Goal: Obtain resource: Download file/media

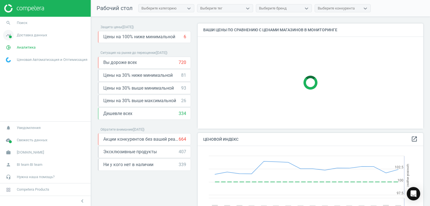
scroll to position [137, 230]
click at [39, 36] on span "Доставка данных" at bounding box center [32, 35] width 30 height 5
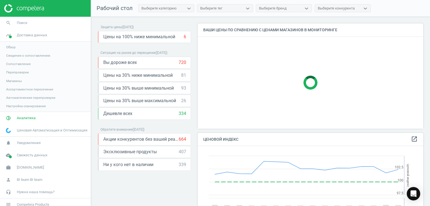
click at [14, 80] on span "Магазины" at bounding box center [14, 81] width 16 height 4
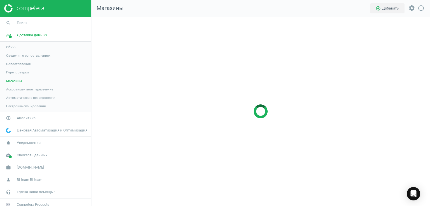
scroll to position [198, 347]
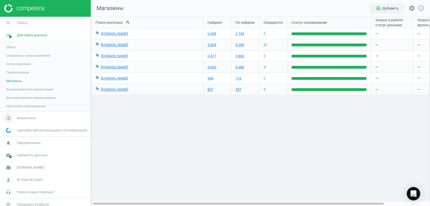
click at [25, 120] on span "Аналитика" at bounding box center [26, 118] width 19 height 5
click at [15, 70] on span "Товары" at bounding box center [12, 68] width 12 height 4
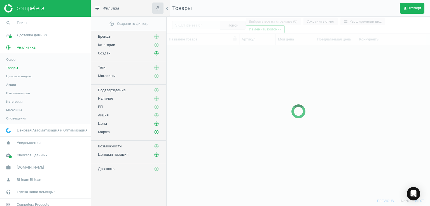
scroll to position [142, 259]
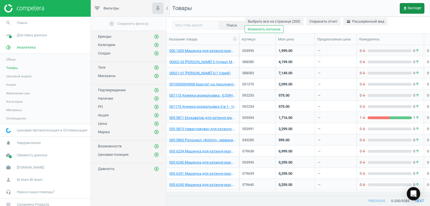
click at [413, 9] on span "get_app Экспорт" at bounding box center [412, 8] width 18 height 4
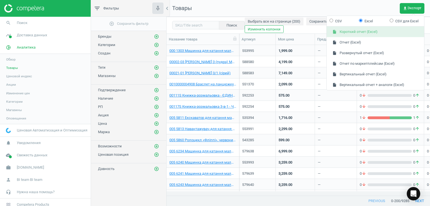
click at [370, 31] on button "insert_drive_file Короткий отчет (Excel)" at bounding box center [375, 32] width 97 height 11
